Goal: Navigation & Orientation: Go to known website

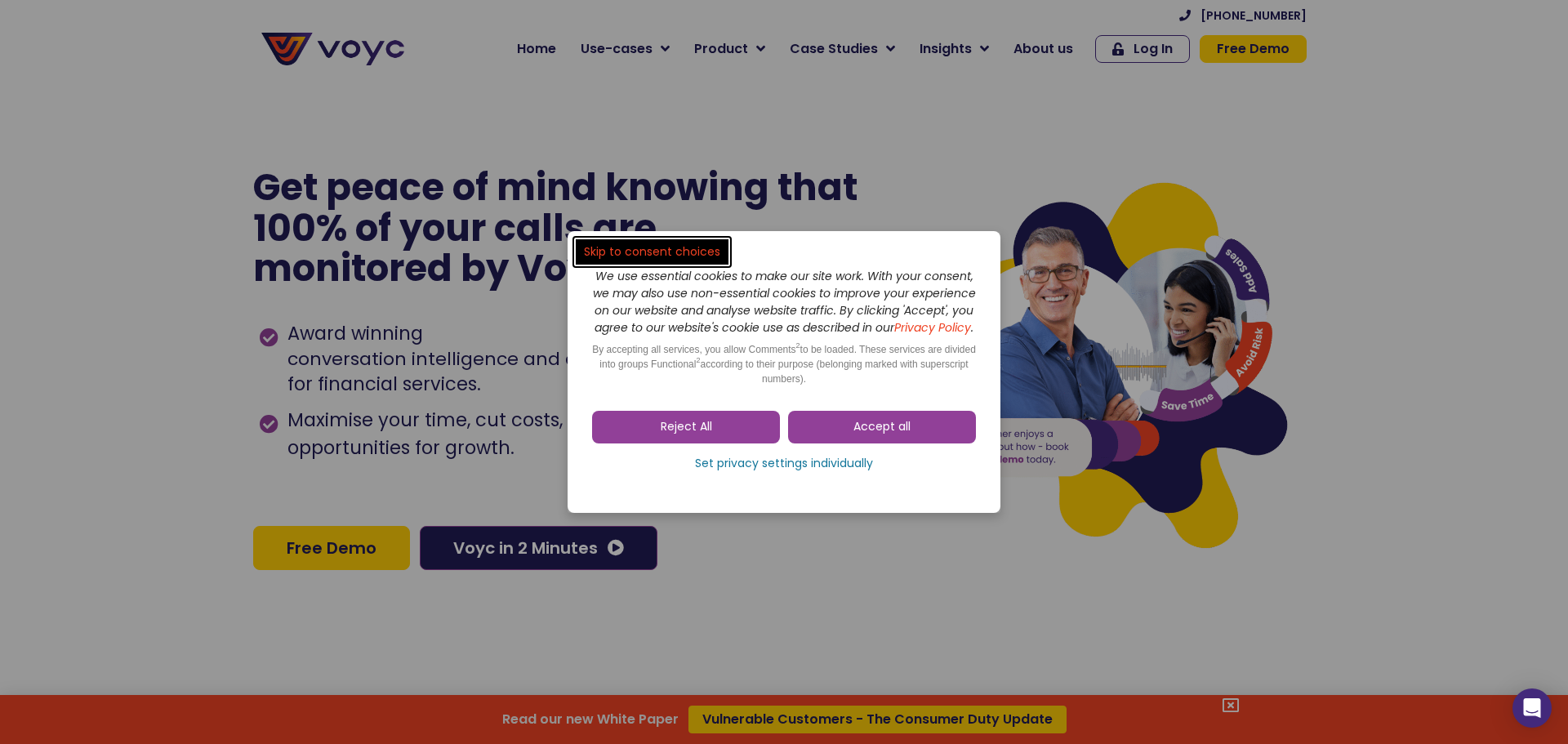
click at [1377, 327] on dialog "Skip to consent choices We use essential cookies to make our site work. With yo…" at bounding box center [784, 372] width 1568 height 744
click at [1380, 323] on dialog "Skip to consent choices We use essential cookies to make our site work. With yo…" at bounding box center [784, 372] width 1568 height 744
click at [1393, 321] on dialog "Skip to consent choices We use essential cookies to make our site work. With yo…" at bounding box center [784, 372] width 1568 height 744
click at [1388, 327] on dialog "Skip to consent choices We use essential cookies to make our site work. With yo…" at bounding box center [784, 372] width 1568 height 744
click at [1369, 327] on dialog "Skip to consent choices We use essential cookies to make our site work. With yo…" at bounding box center [784, 372] width 1568 height 744
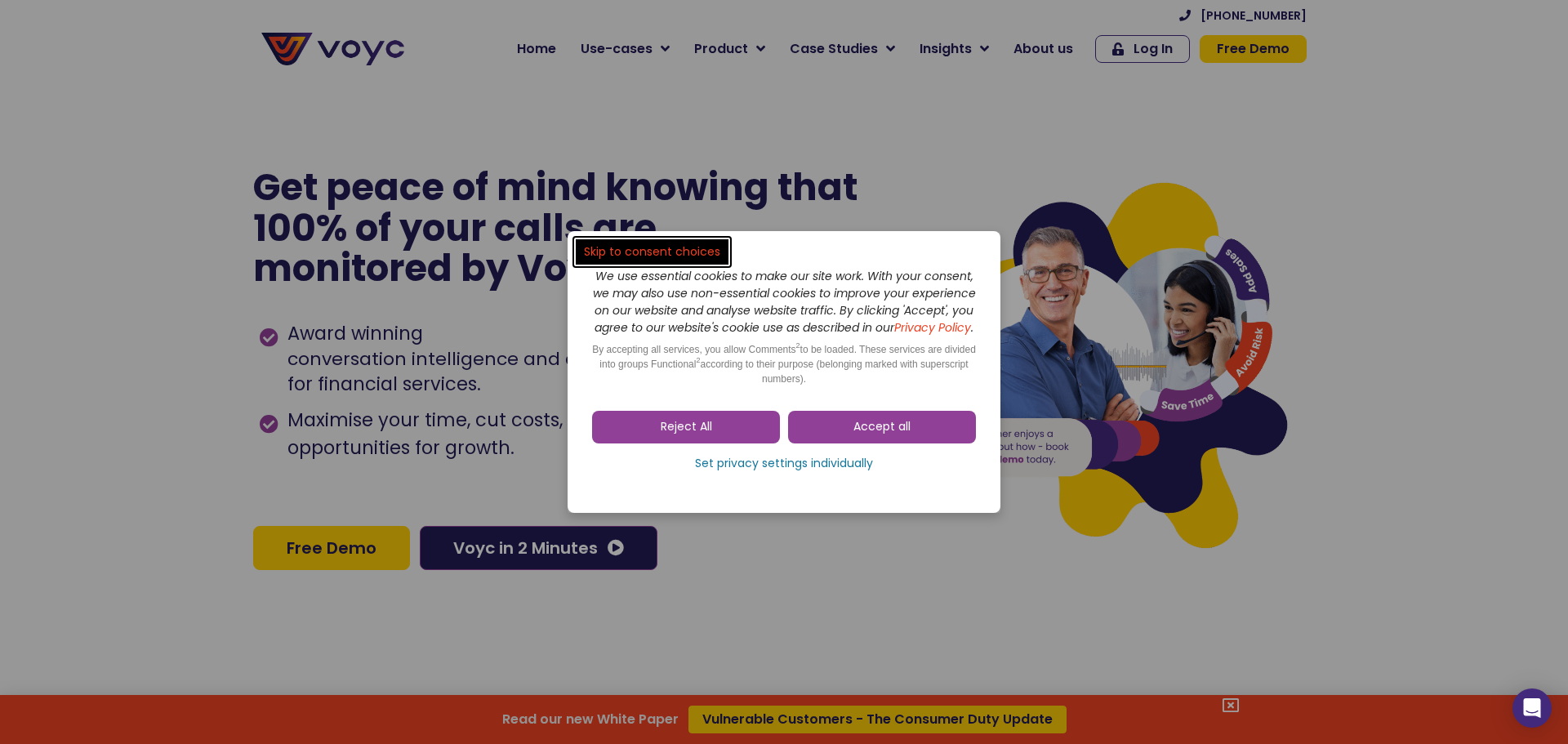
click at [1393, 320] on dialog "Skip to consent choices We use essential cookies to make our site work. With yo…" at bounding box center [784, 372] width 1568 height 744
click at [905, 419] on div "Accept all Reject All Set privacy settings individually" at bounding box center [784, 445] width 384 height 85
click at [903, 434] on span "Accept all" at bounding box center [881, 427] width 57 height 16
